Goal: Information Seeking & Learning: Learn about a topic

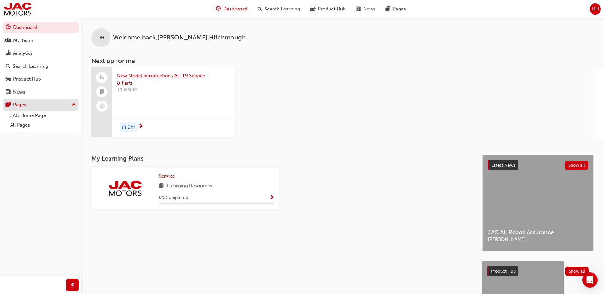
click at [64, 106] on div "Pages" at bounding box center [41, 105] width 70 height 8
click at [50, 93] on div "News" at bounding box center [41, 92] width 70 height 8
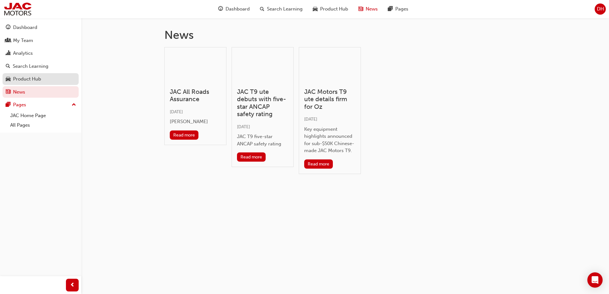
click at [52, 76] on div "Product Hub" at bounding box center [41, 79] width 70 height 8
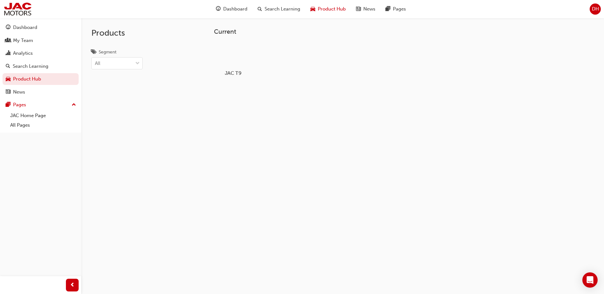
click at [239, 50] on div at bounding box center [232, 54] width 35 height 25
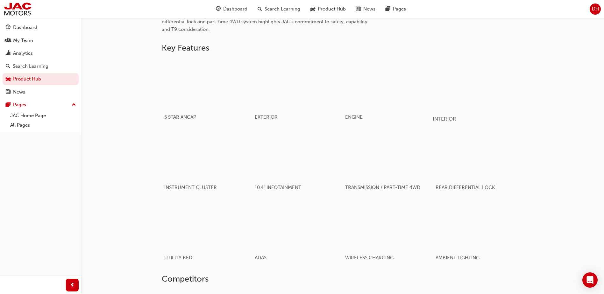
scroll to position [328, 0]
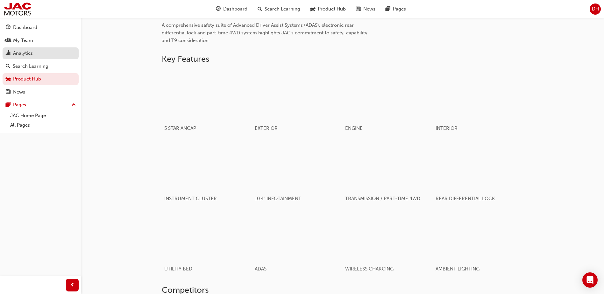
click at [45, 54] on div "Analytics" at bounding box center [41, 53] width 70 height 8
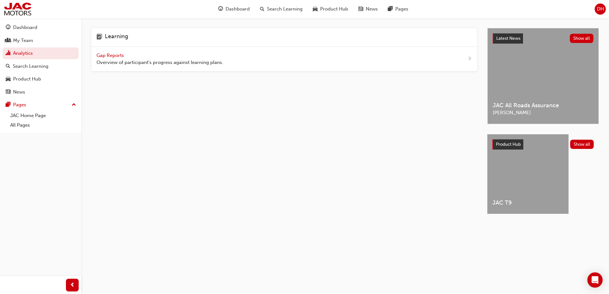
click at [114, 55] on span "Gap Reports" at bounding box center [110, 56] width 29 height 6
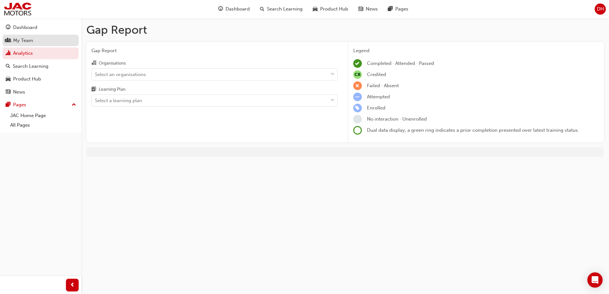
click at [54, 41] on div "My Team" at bounding box center [41, 41] width 70 height 8
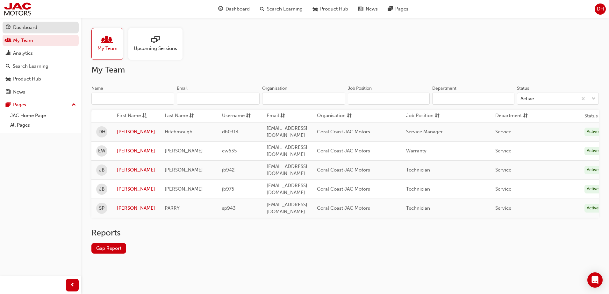
click at [43, 28] on div "Dashboard" at bounding box center [41, 28] width 70 height 8
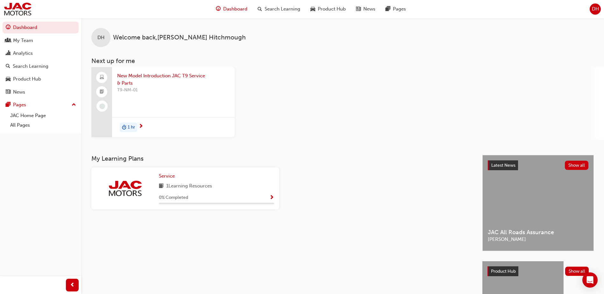
click at [176, 74] on span "New Model Introduction JAC T9 Service & Parts" at bounding box center [173, 79] width 112 height 14
click at [34, 125] on link "All Pages" at bounding box center [43, 125] width 71 height 10
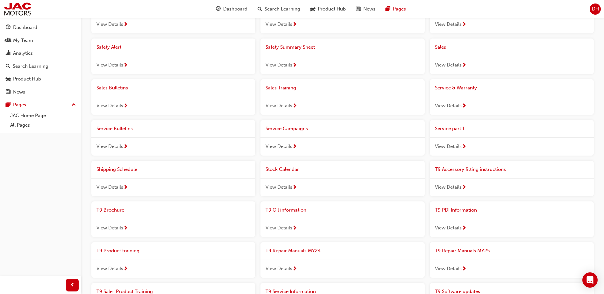
scroll to position [350, 0]
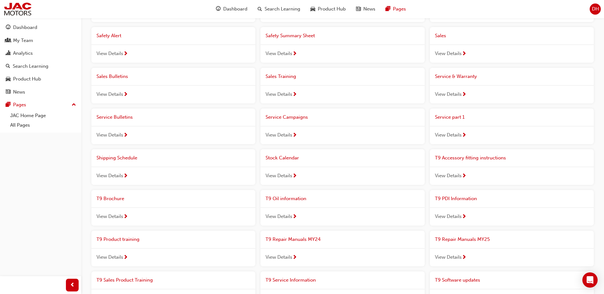
click at [299, 220] on div "View Details" at bounding box center [342, 217] width 164 height 18
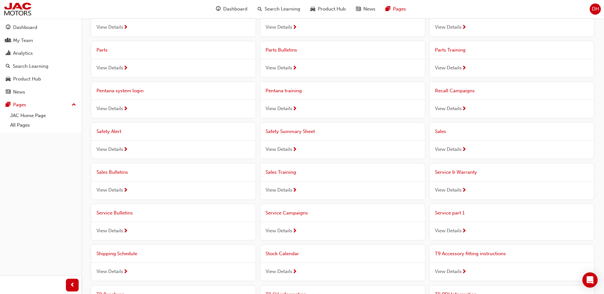
click at [456, 193] on span "View Details" at bounding box center [448, 190] width 27 height 7
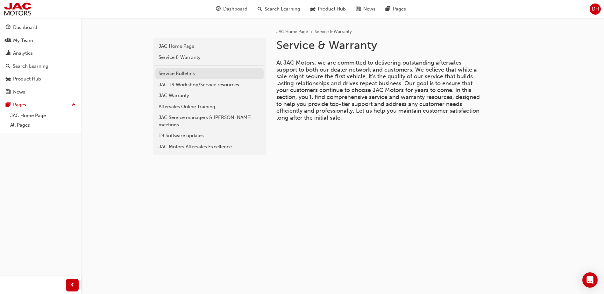
click at [248, 76] on div "Service Bulletins" at bounding box center [209, 73] width 102 height 7
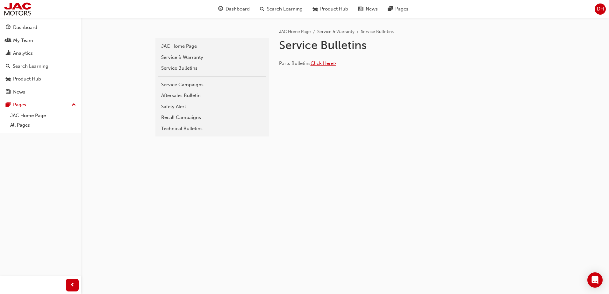
click at [332, 63] on span "Click Here>" at bounding box center [322, 63] width 25 height 6
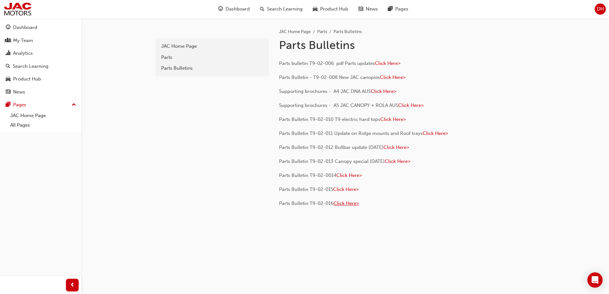
click at [343, 202] on span "Click Here>" at bounding box center [345, 204] width 25 height 6
click at [356, 189] on span "Click Here>" at bounding box center [345, 190] width 25 height 6
click at [354, 174] on span "Click Here>" at bounding box center [348, 175] width 25 height 6
click at [200, 63] on link "Parts Bulletins" at bounding box center [212, 68] width 108 height 11
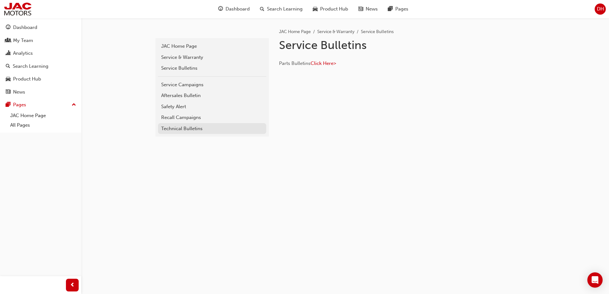
click at [216, 124] on link "Technical Bulletins" at bounding box center [212, 128] width 108 height 11
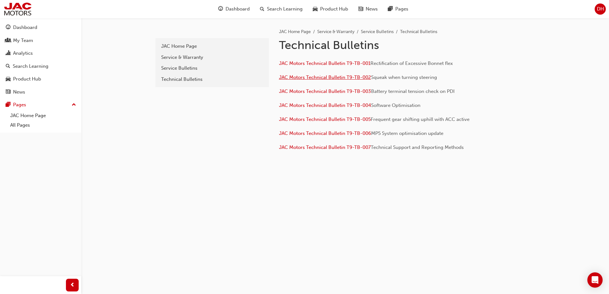
click at [366, 78] on span "JAC Motors Technical Bulletin T9-TB-002" at bounding box center [325, 77] width 92 height 6
click at [328, 147] on span "JAC Motors Technical Bulletin T9-TB-007" at bounding box center [325, 147] width 92 height 6
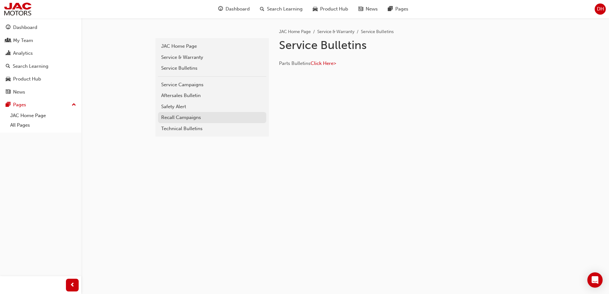
click at [183, 113] on link "Recall Campaigns" at bounding box center [212, 117] width 108 height 11
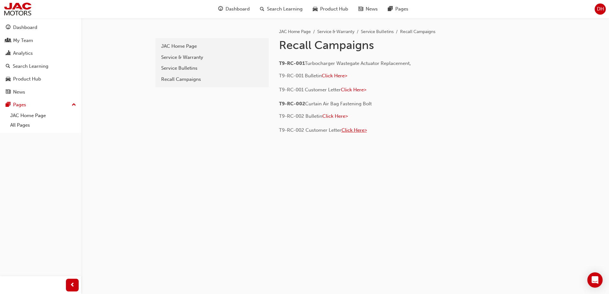
click at [353, 130] on span "Click Here>" at bounding box center [353, 130] width 25 height 6
click at [341, 116] on span "Click Here>" at bounding box center [334, 116] width 25 height 6
click at [345, 75] on span "Click Here>" at bounding box center [333, 76] width 25 height 6
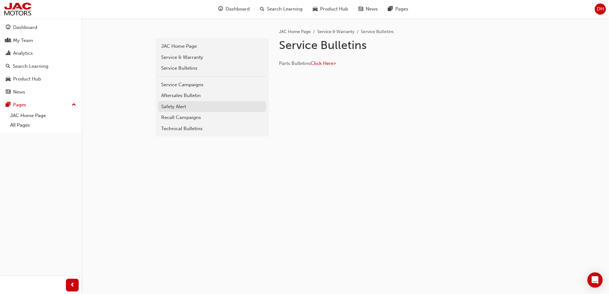
click at [174, 110] on link "Safety Alert" at bounding box center [212, 106] width 108 height 11
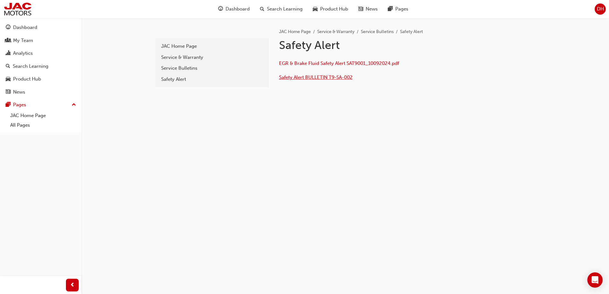
click at [348, 75] on span "Safety Alert BULLETIN T9-SA-002" at bounding box center [316, 77] width 74 height 6
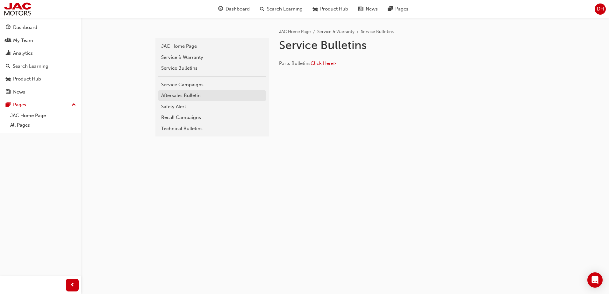
click at [187, 100] on link "Aftersales Bulletin" at bounding box center [212, 95] width 108 height 11
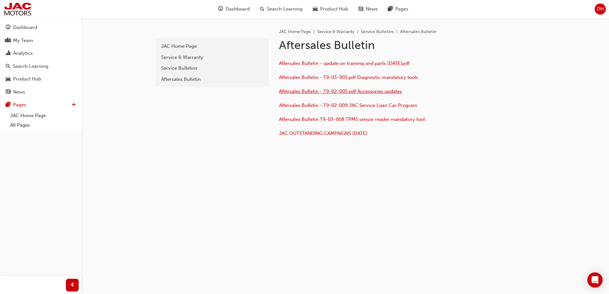
click at [354, 94] on span "Aftersales Bulletin - T9-02-005.pdf Accessories updates" at bounding box center [340, 91] width 123 height 6
click at [398, 75] on span "Aftersales Bulletin - T9-03-001.pdf Diagnostic mandatory tools" at bounding box center [348, 77] width 139 height 6
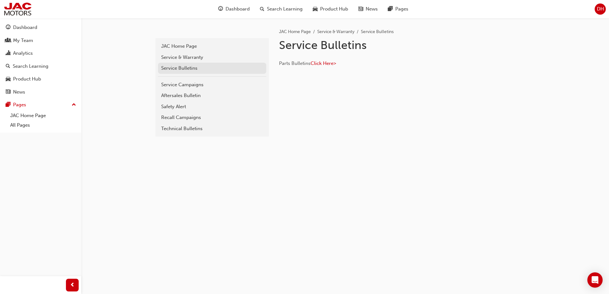
click at [194, 67] on div "Service Bulletins" at bounding box center [212, 68] width 102 height 7
click at [332, 61] on span "Click Here>" at bounding box center [322, 63] width 25 height 6
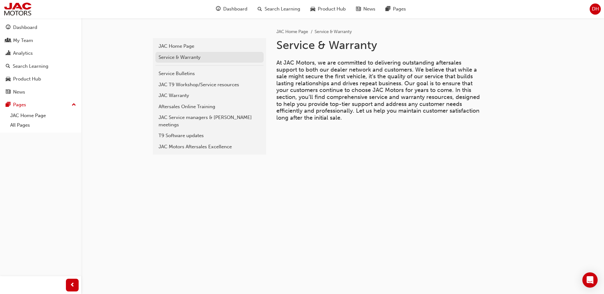
click at [206, 60] on div "Service & Warranty" at bounding box center [209, 57] width 102 height 7
click at [177, 46] on div "JAC Home Page" at bounding box center [209, 46] width 102 height 7
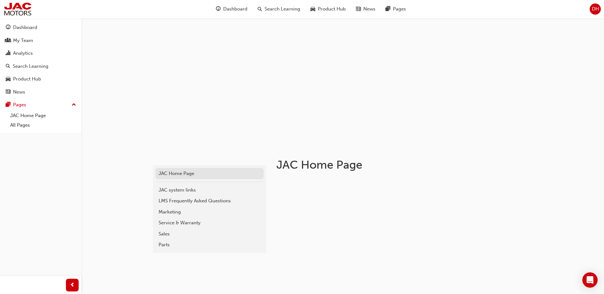
click at [175, 173] on div "JAC Home Page" at bounding box center [209, 173] width 102 height 7
